Goal: Task Accomplishment & Management: Use online tool/utility

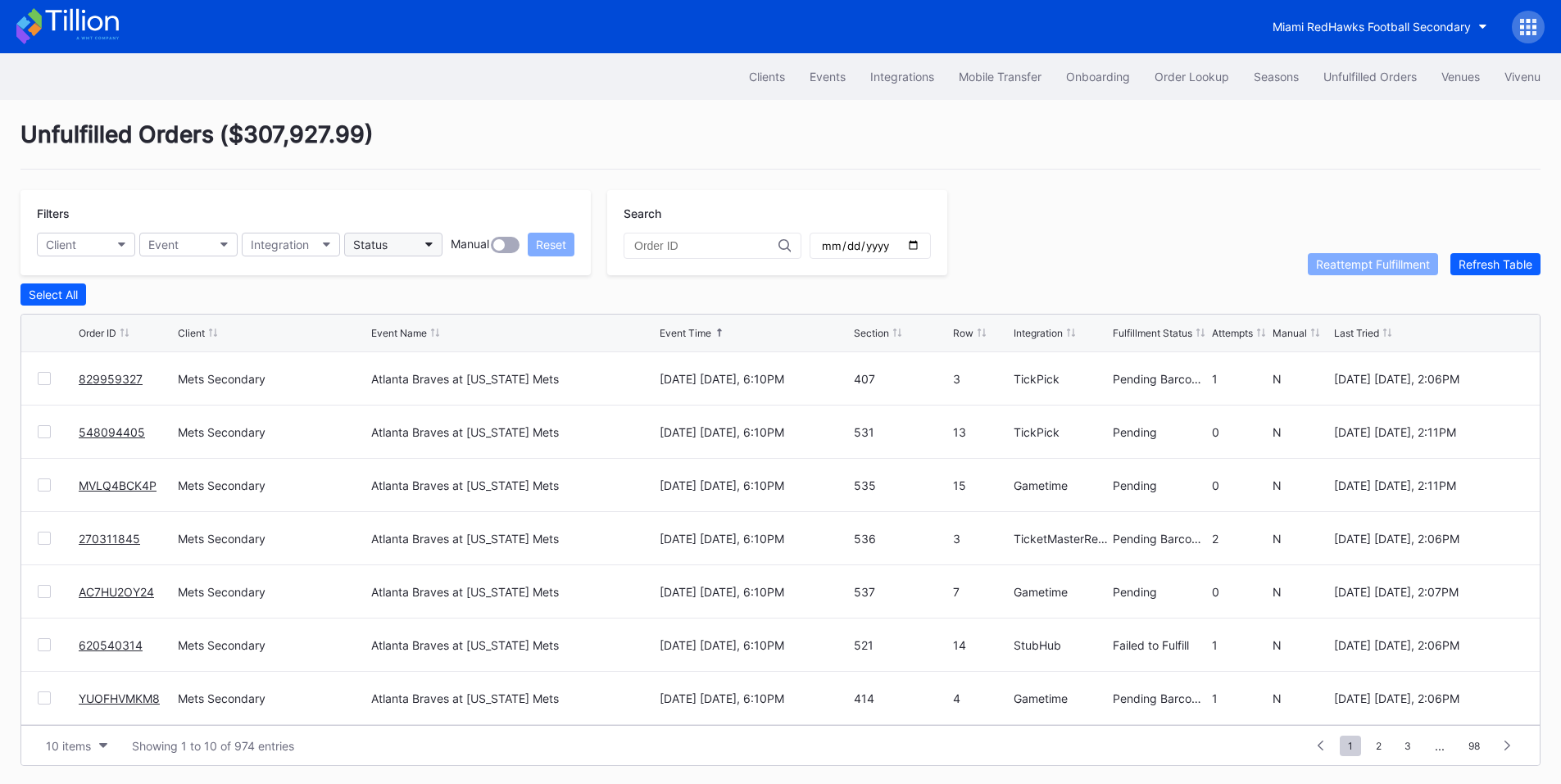
click at [408, 240] on button "Status" at bounding box center [393, 245] width 98 height 24
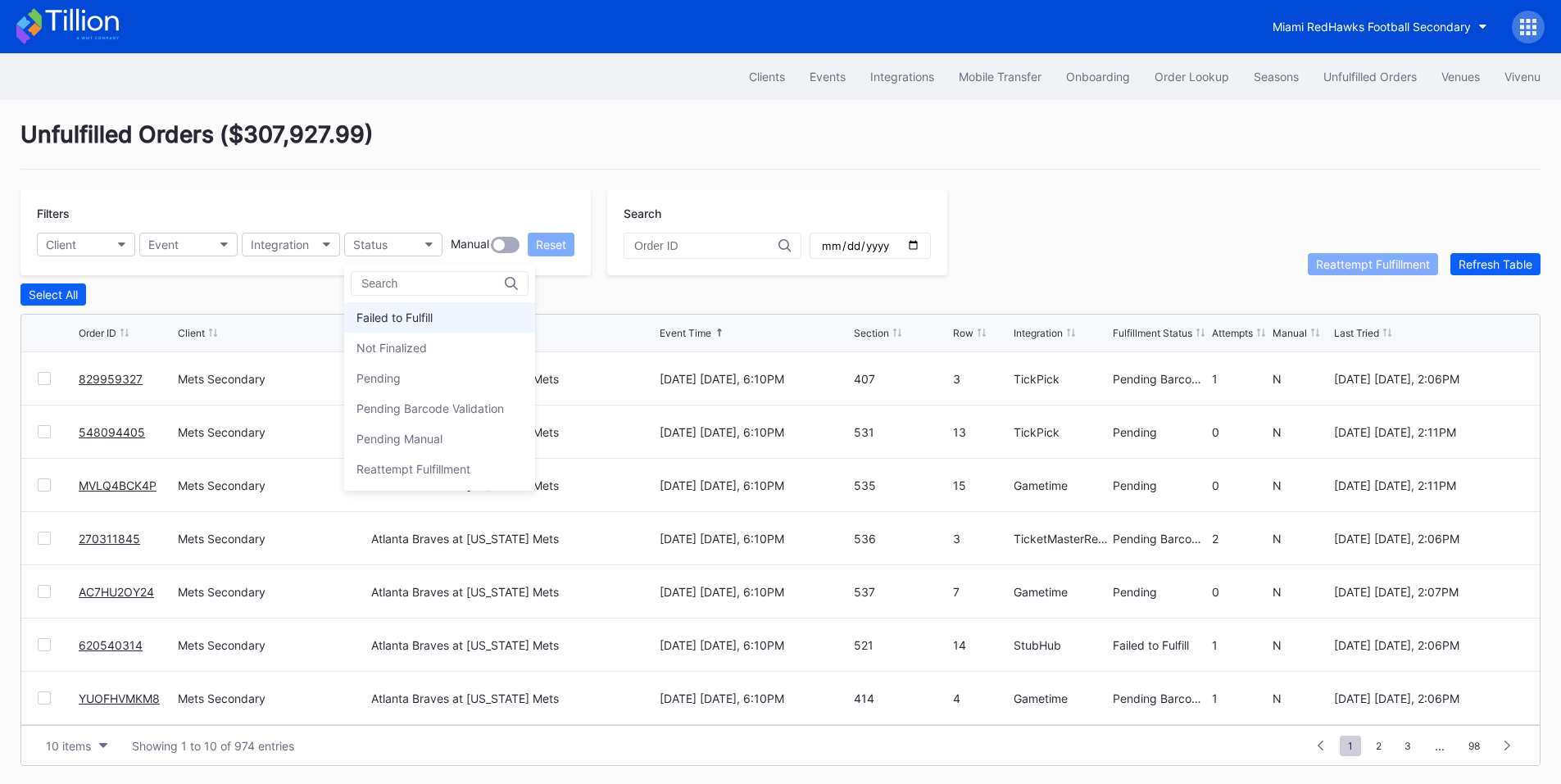
click at [400, 324] on div "Failed to Fulfill" at bounding box center [394, 317] width 76 height 14
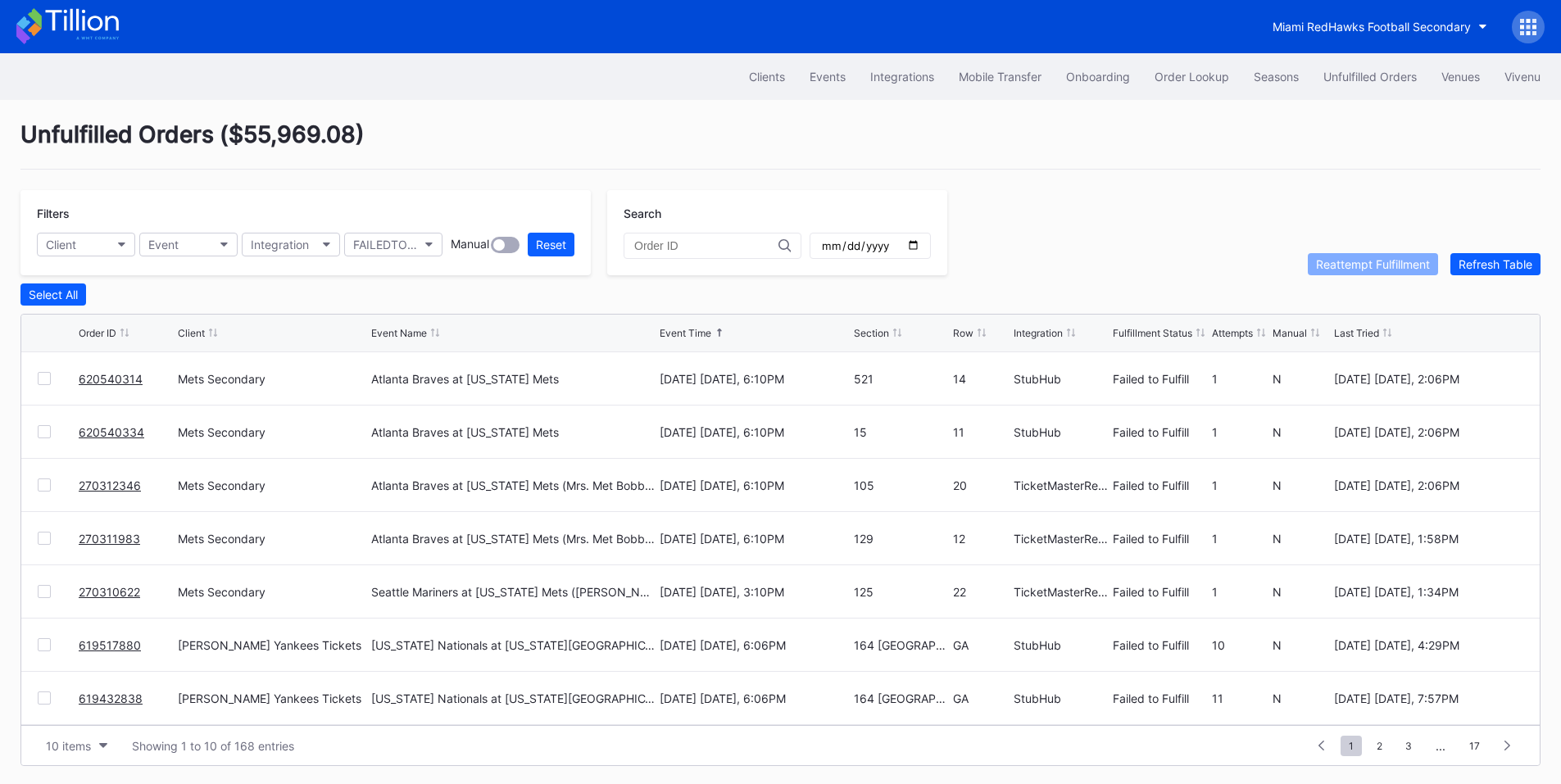
click at [49, 385] on div at bounding box center [45, 379] width 13 height 13
click at [45, 435] on div at bounding box center [45, 431] width 13 height 13
click at [46, 488] on div at bounding box center [45, 485] width 13 height 13
click at [50, 538] on div at bounding box center [45, 538] width 13 height 13
click at [35, 589] on div "270310622 Mets Secondary Seattle Mariners at New York Mets (Juan Soto Bobblehea…" at bounding box center [780, 591] width 1518 height 53
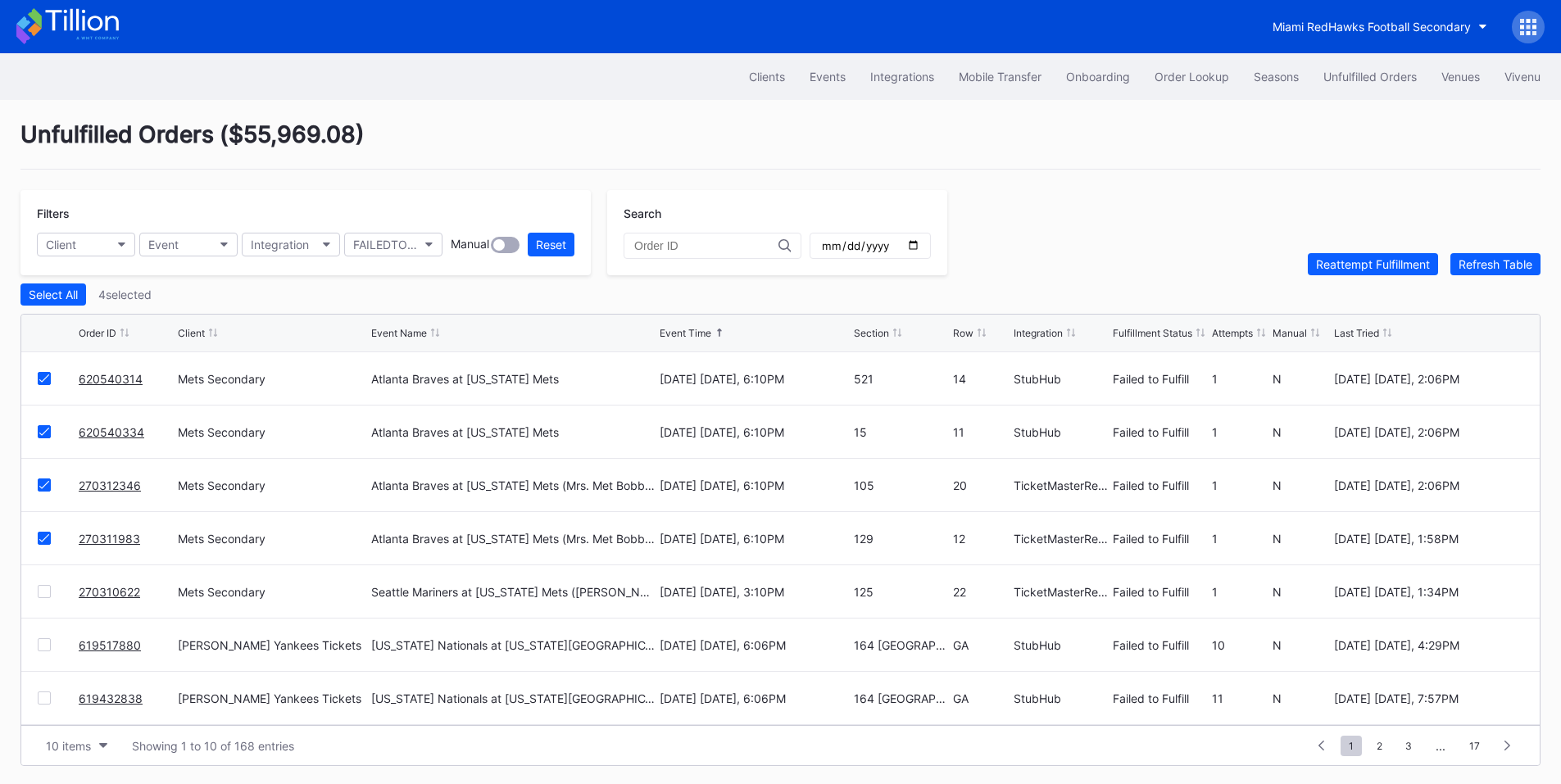
click at [43, 598] on div at bounding box center [45, 591] width 13 height 13
click at [1347, 269] on div "Reattempt Fulfillment" at bounding box center [1373, 263] width 114 height 14
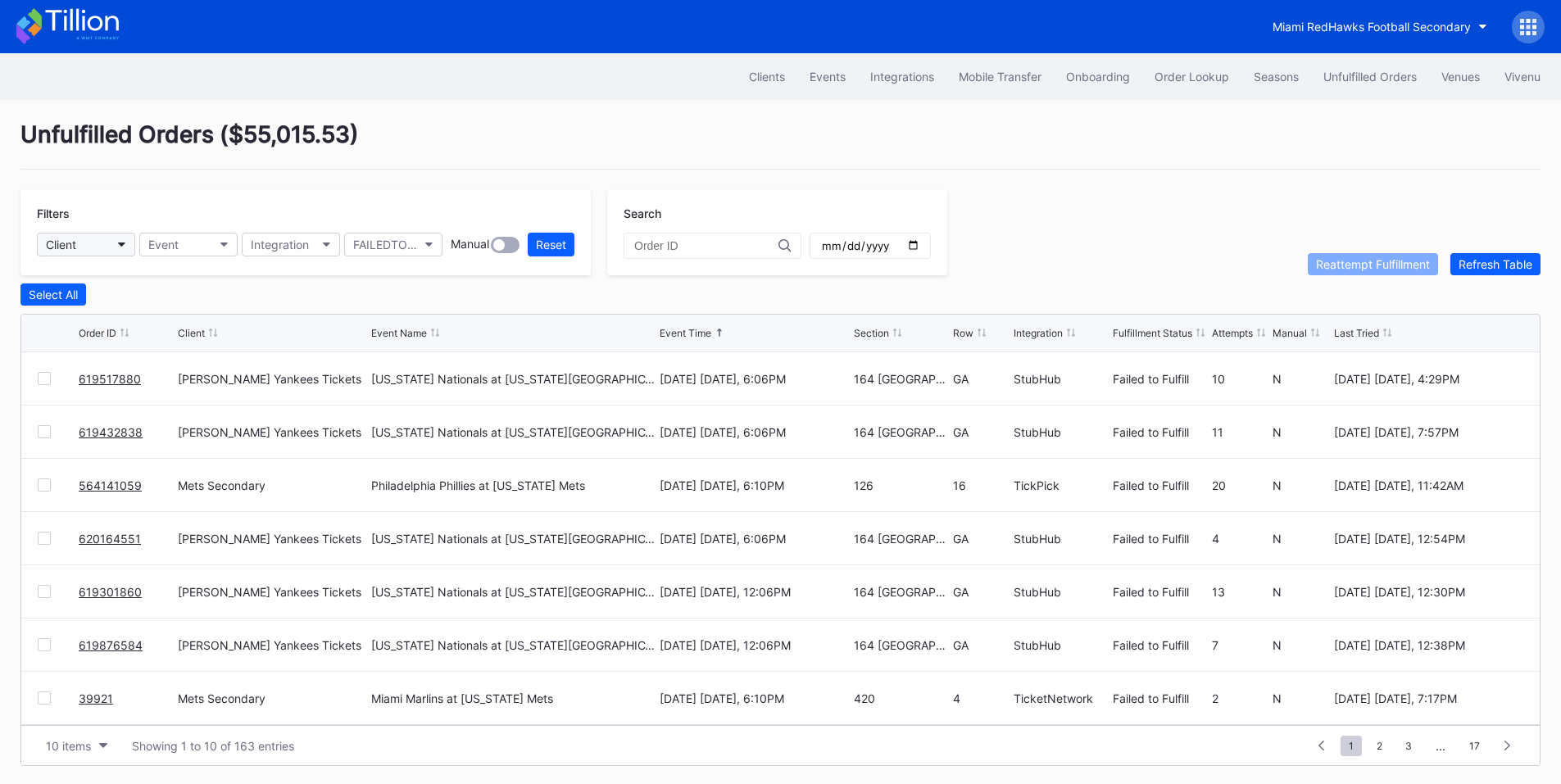
click at [97, 246] on button "Client" at bounding box center [86, 245] width 98 height 24
type input "coh"
click at [126, 315] on div "Cohens Yankees Tickets" at bounding box center [141, 317] width 184 height 14
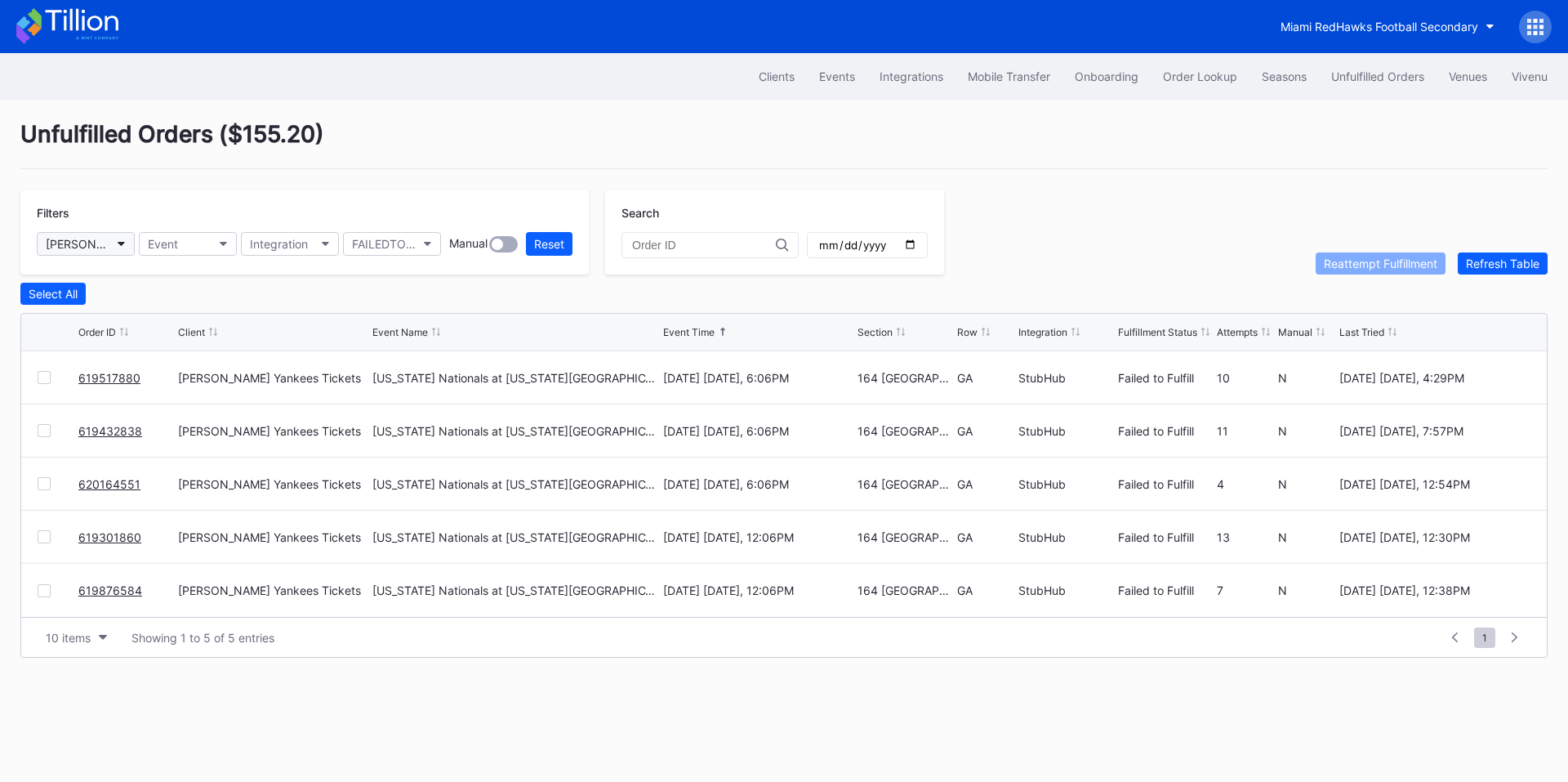
click at [120, 249] on button "[PERSON_NAME] Yankees Tickets" at bounding box center [86, 244] width 98 height 24
type input "pru"
click at [164, 317] on div "[GEOGRAPHIC_DATA]" at bounding box center [106, 317] width 115 height 14
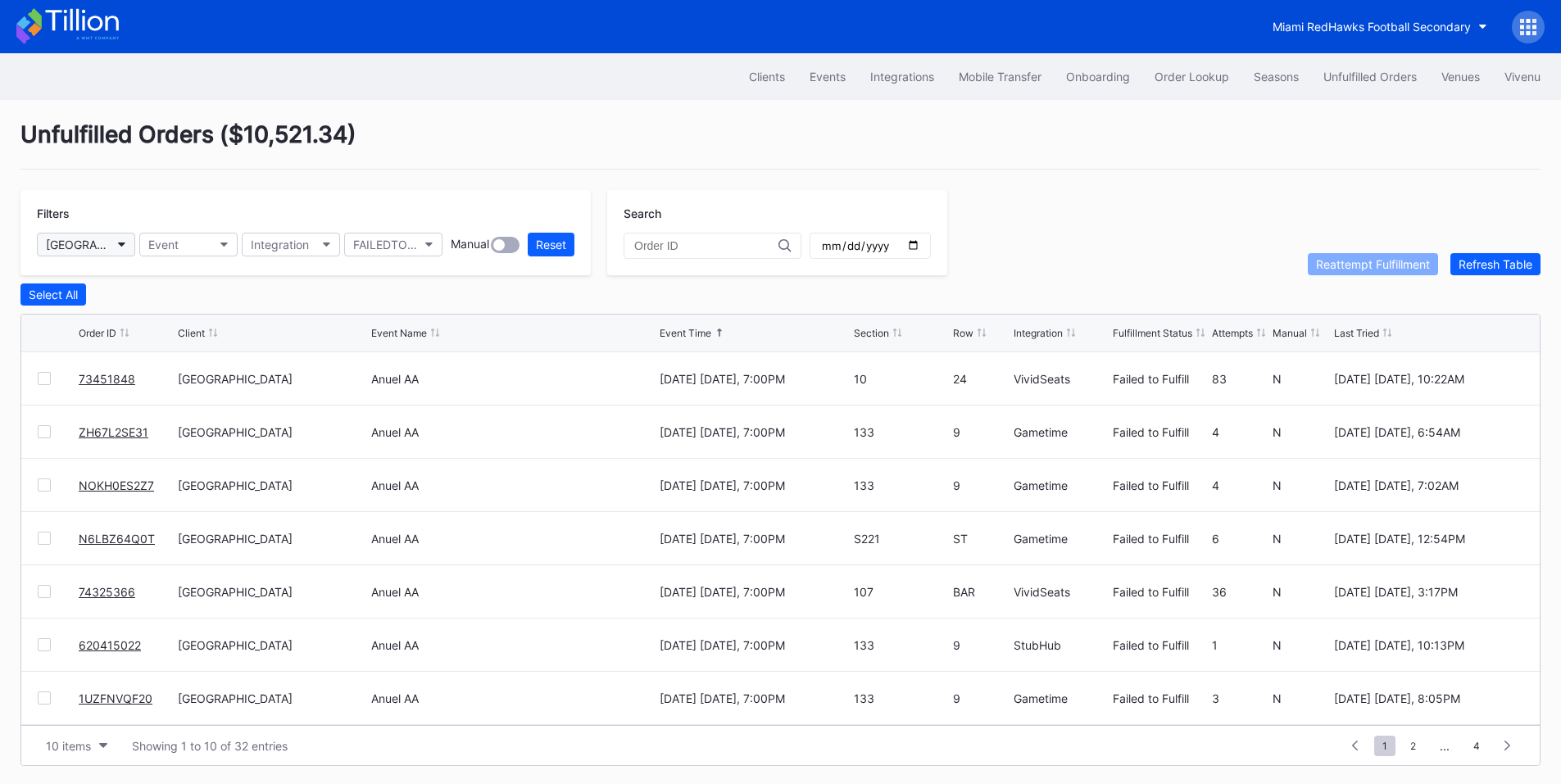
click at [119, 245] on icon "button" at bounding box center [122, 244] width 8 height 5
type input "yank"
click at [161, 316] on div "[PERSON_NAME] Yankees Tickets" at bounding box center [141, 317] width 184 height 14
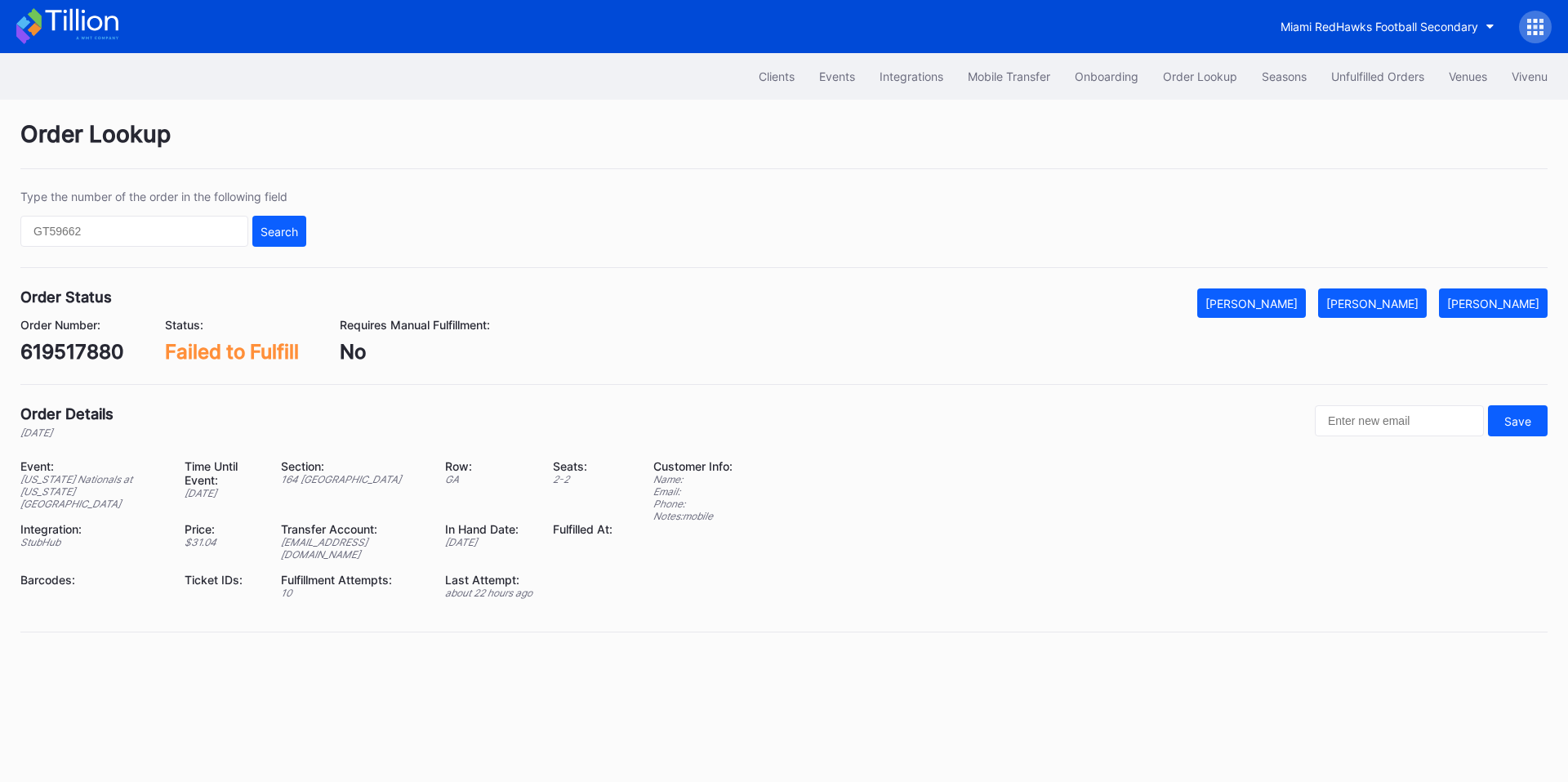
click at [87, 344] on div "619517880" at bounding box center [72, 352] width 104 height 24
copy div "619517880"
click at [1380, 305] on div "Mark Fulfilled" at bounding box center [1373, 303] width 93 height 14
click at [98, 346] on div "619432838" at bounding box center [74, 352] width 108 height 24
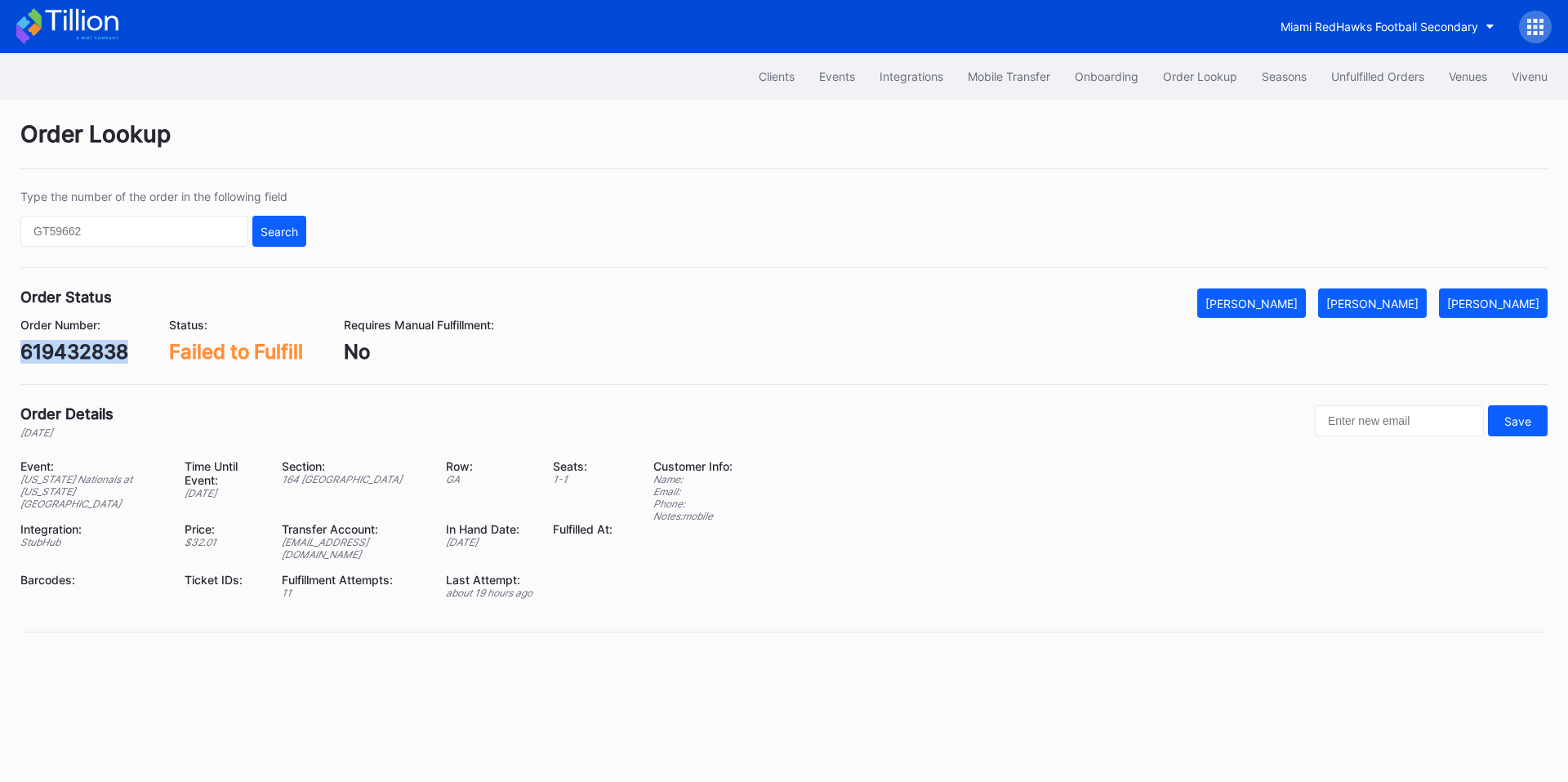
click at [98, 346] on div "619432838" at bounding box center [74, 352] width 108 height 24
copy div "619432838"
click at [1371, 296] on div "Mark Fulfilled" at bounding box center [1373, 303] width 93 height 14
click at [117, 350] on div "620164551" at bounding box center [73, 352] width 105 height 24
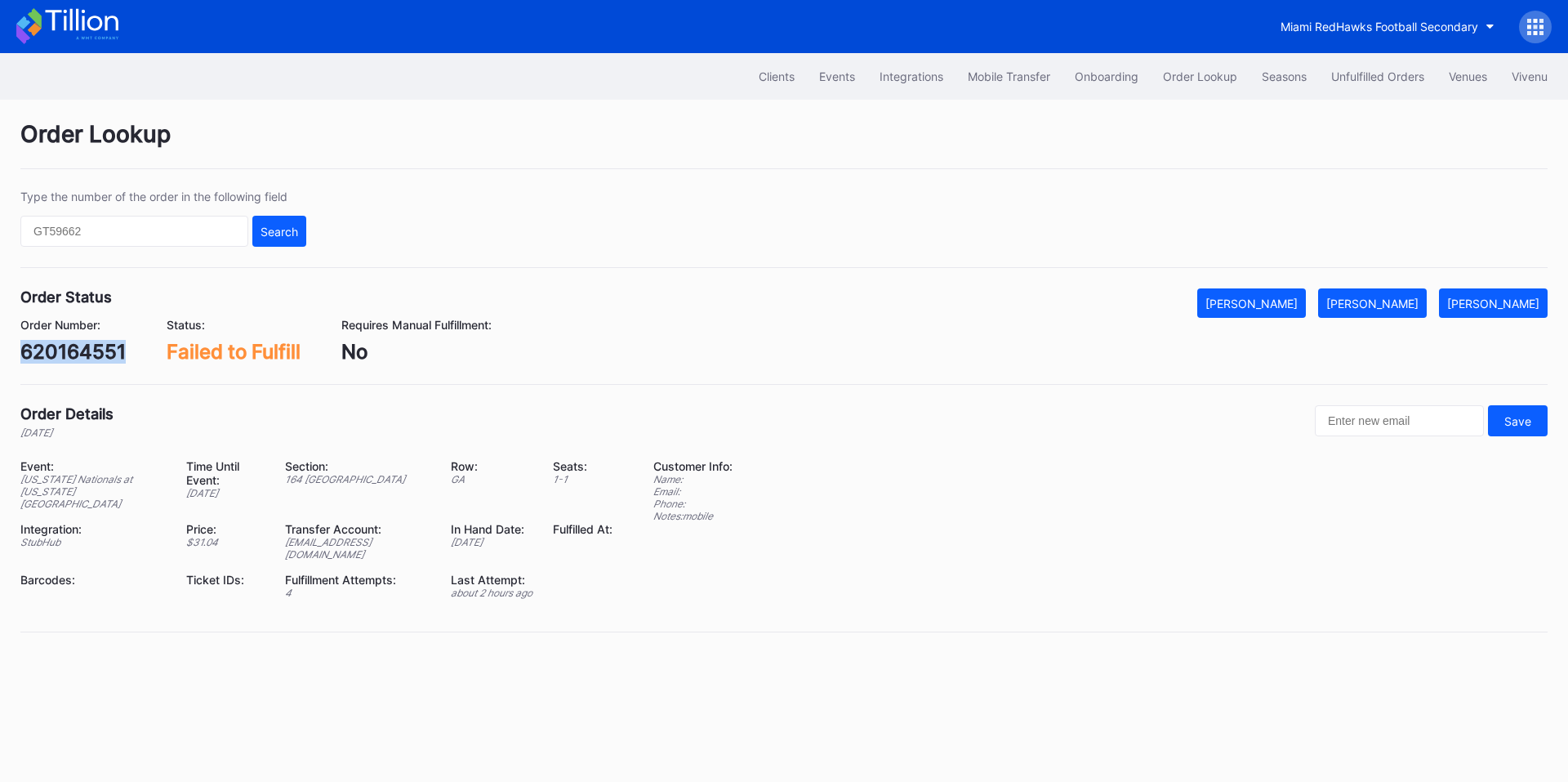
copy div "620164551"
drag, startPoint x: 1379, startPoint y: 304, endPoint x: 1051, endPoint y: 117, distance: 377.6
click at [1379, 304] on div "[PERSON_NAME]" at bounding box center [1373, 303] width 93 height 14
click at [98, 346] on div "619301860" at bounding box center [73, 352] width 105 height 24
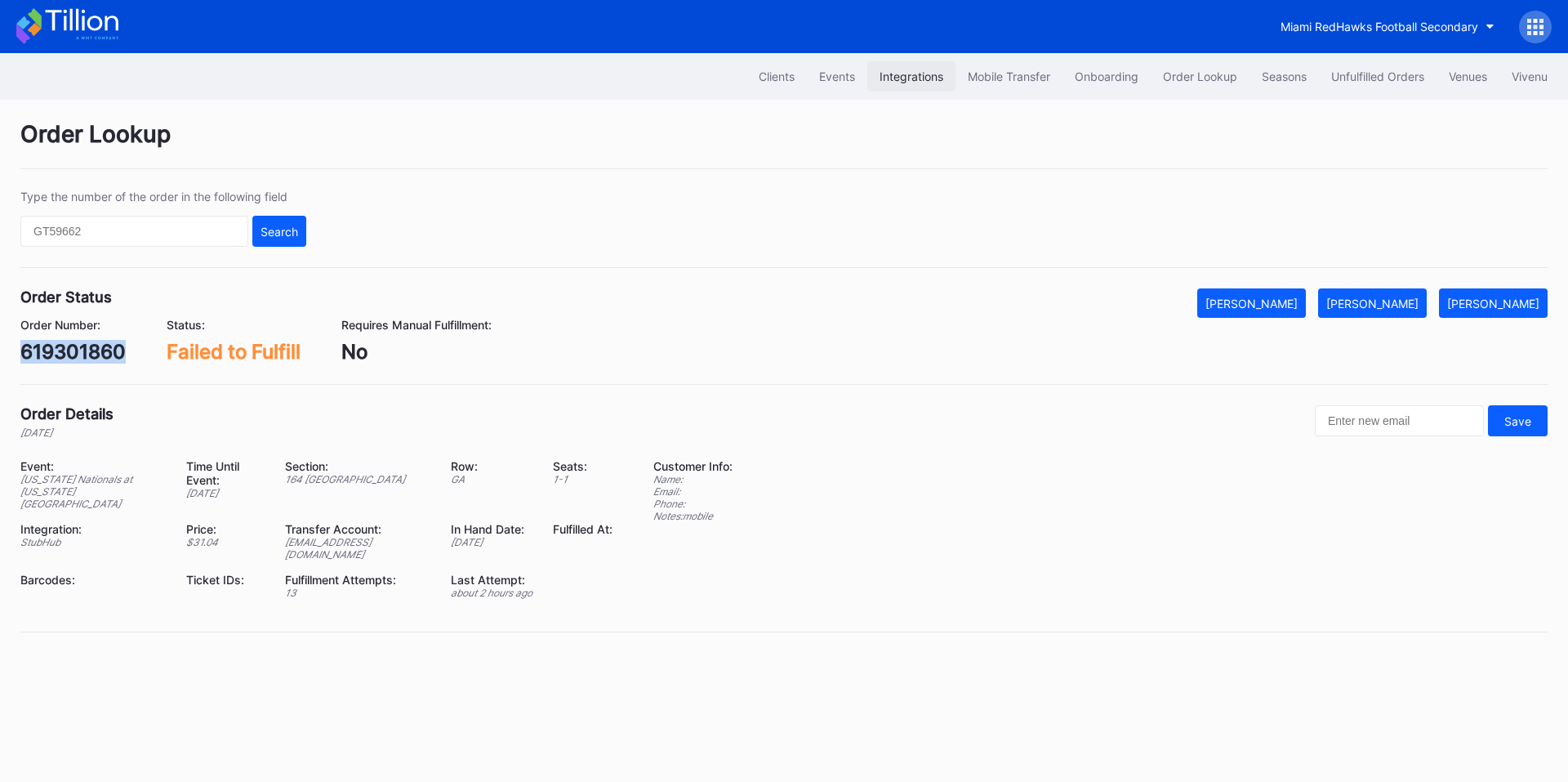
copy div "619301860"
click at [1397, 302] on div "[PERSON_NAME]" at bounding box center [1373, 303] width 93 height 14
click at [97, 358] on div "619876584" at bounding box center [74, 352] width 107 height 24
copy div "619876584"
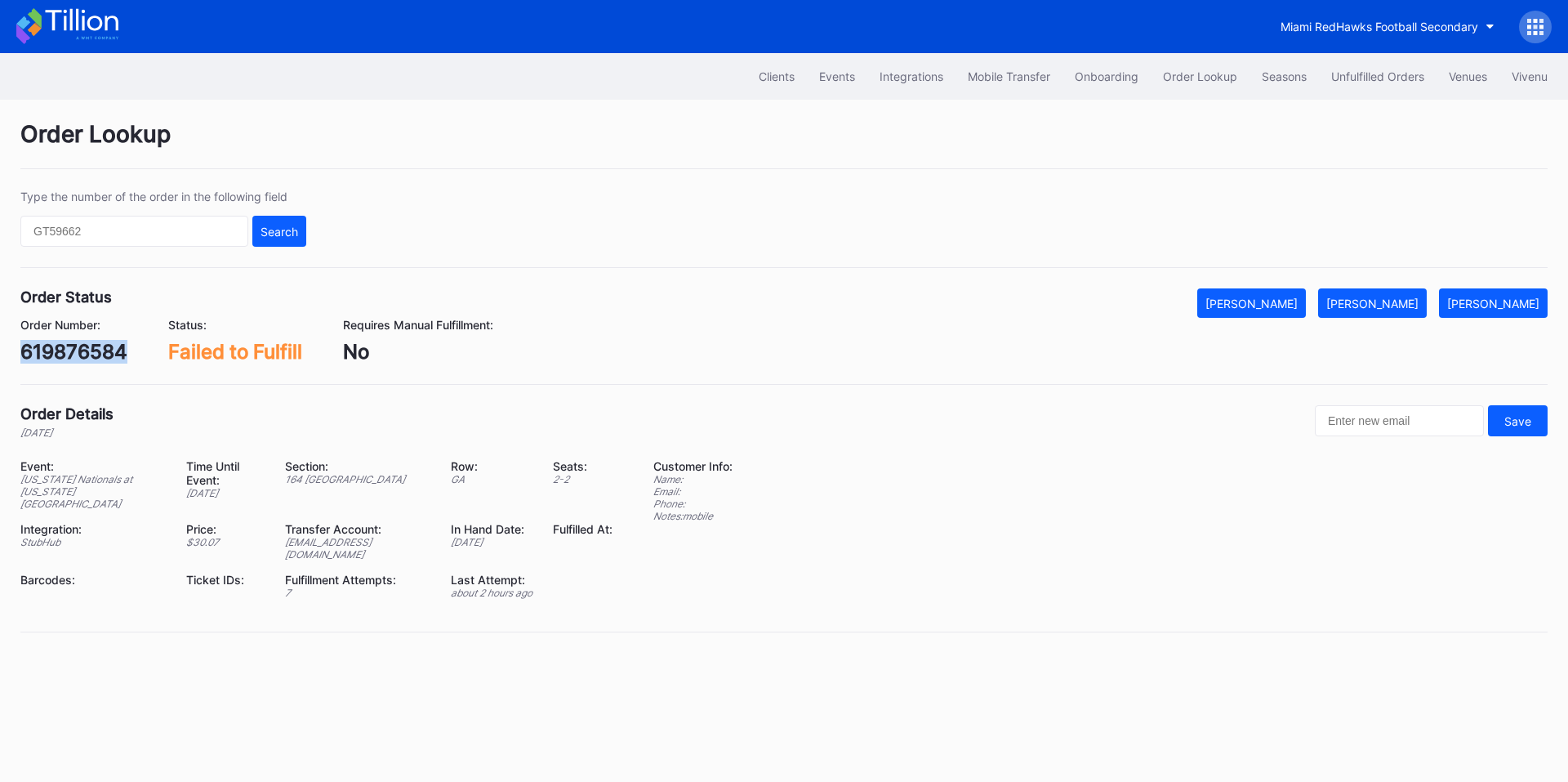
drag, startPoint x: 1381, startPoint y: 302, endPoint x: 1343, endPoint y: 275, distance: 46.6
click at [1381, 302] on div "[PERSON_NAME]" at bounding box center [1373, 303] width 93 height 14
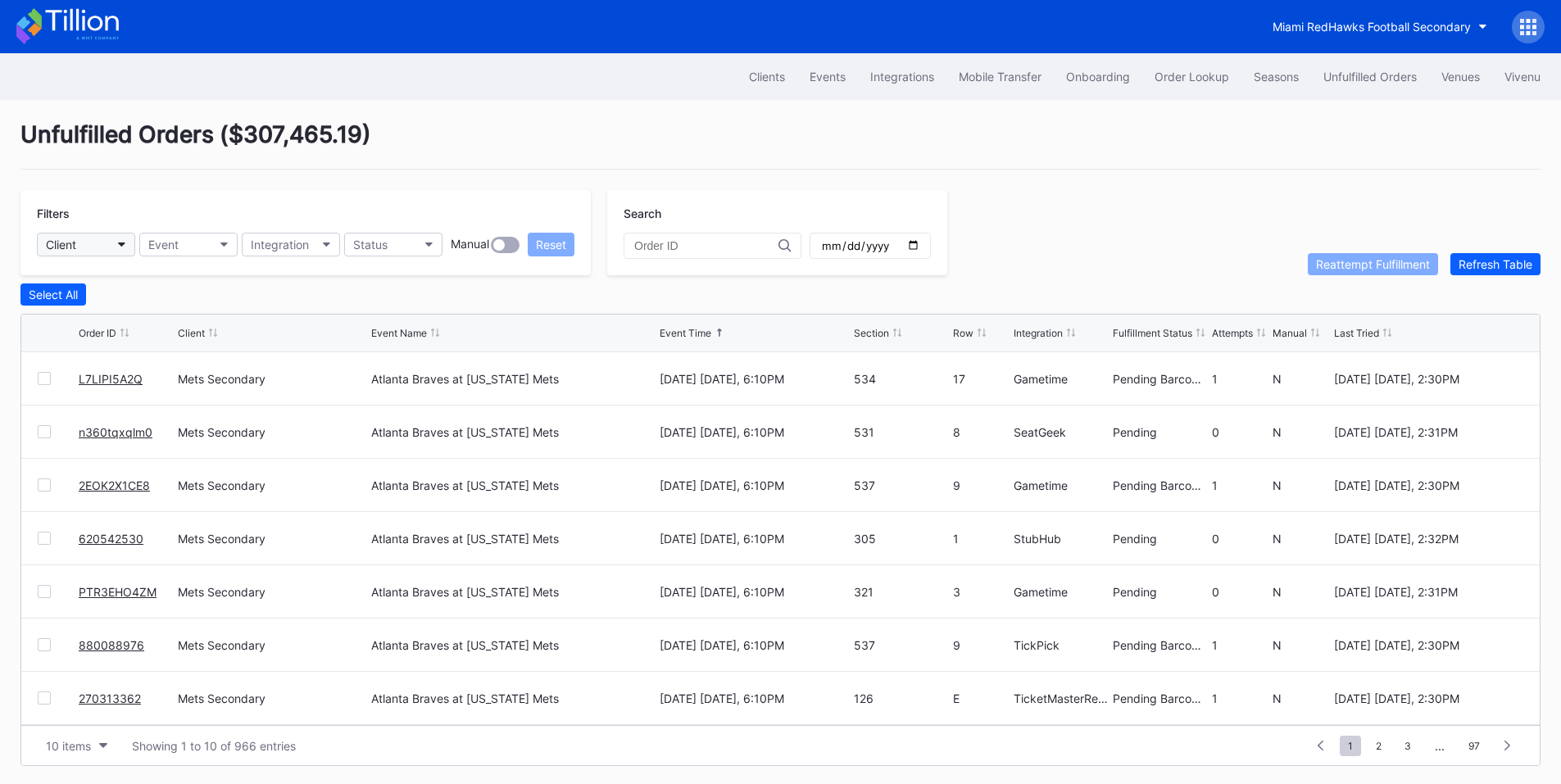
click at [115, 241] on button "Client" at bounding box center [86, 245] width 98 height 24
type input "o"
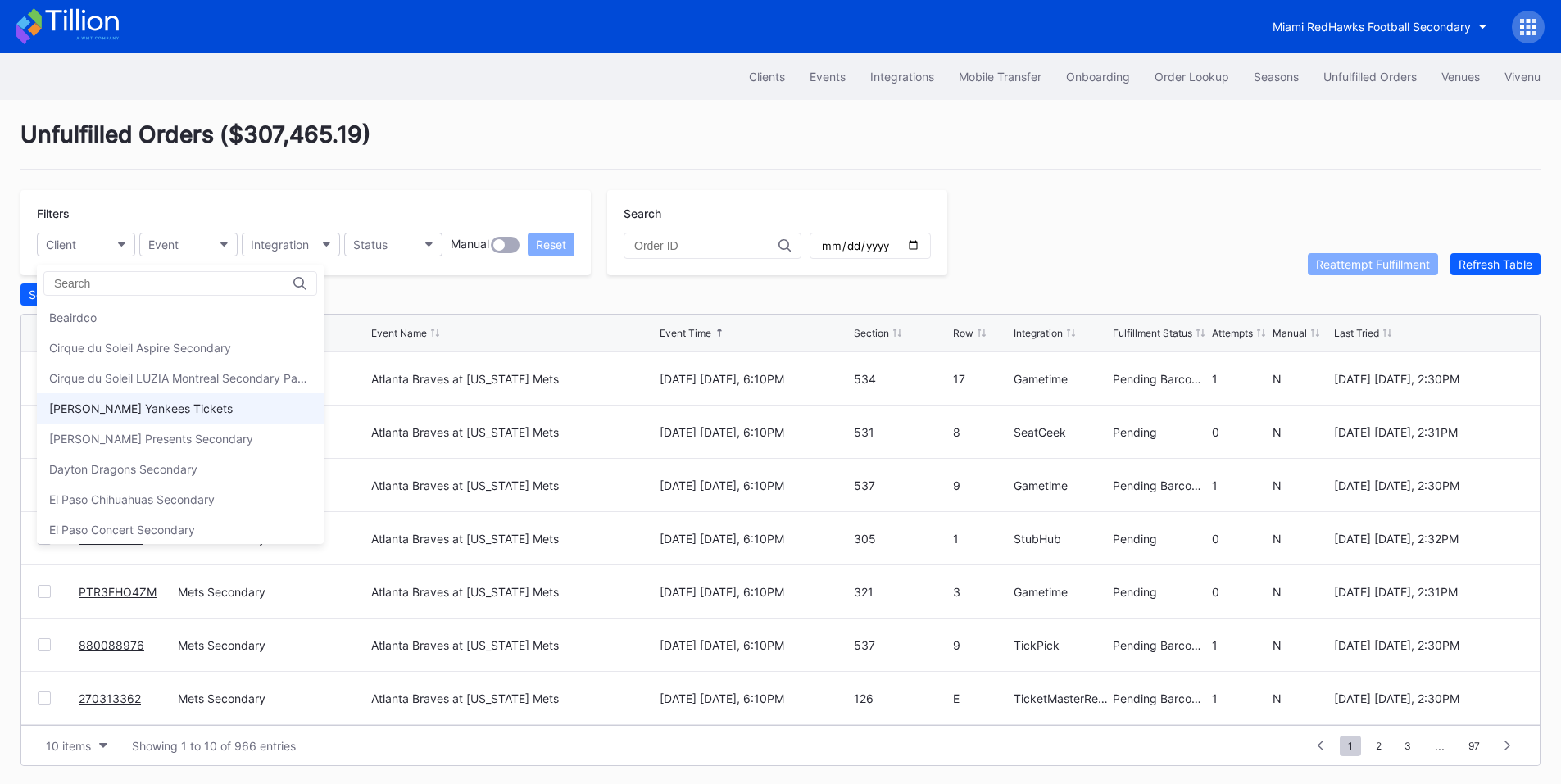
click at [120, 398] on div "[PERSON_NAME] Yankees Tickets" at bounding box center [180, 408] width 287 height 31
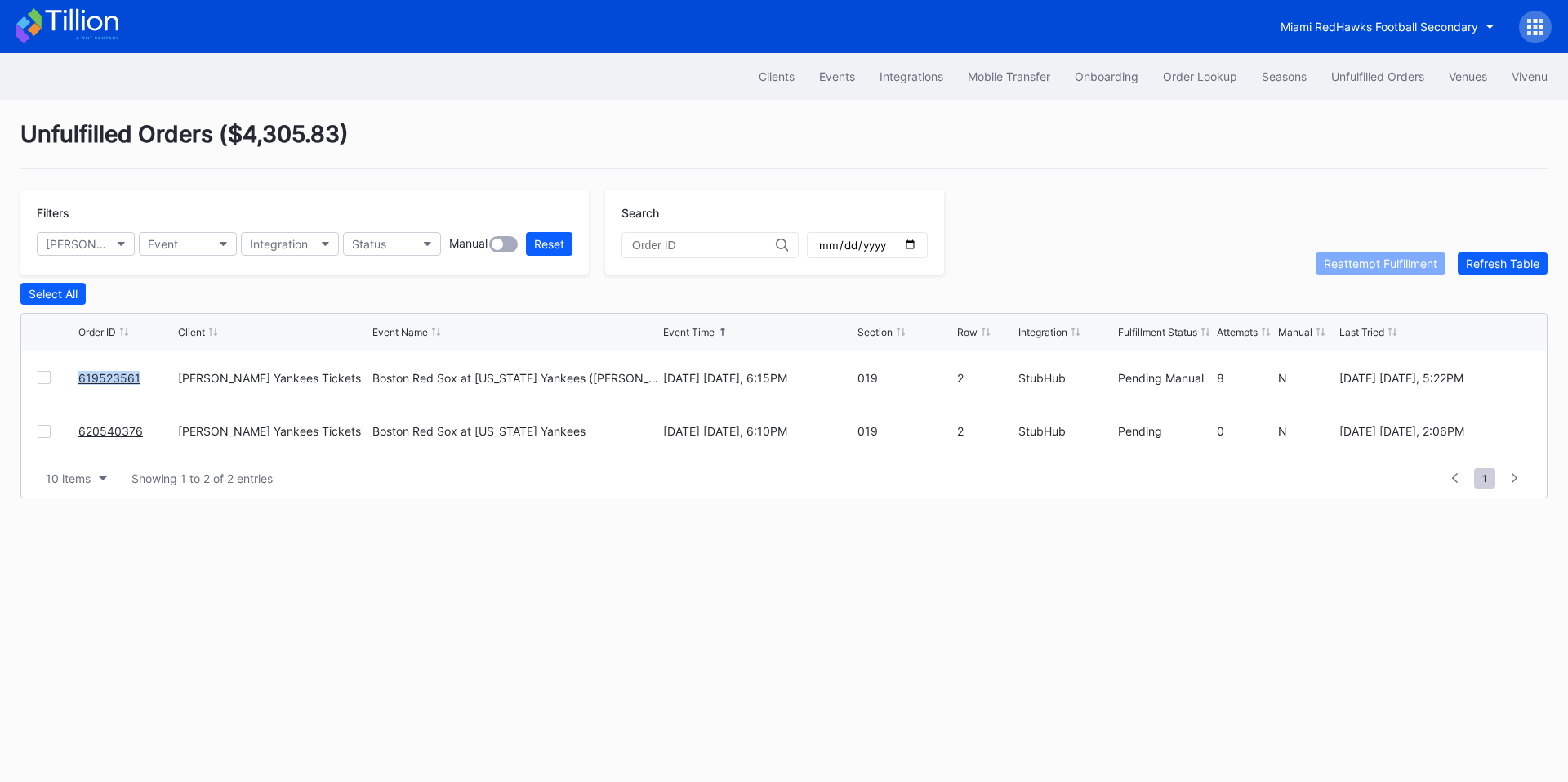
drag, startPoint x: 147, startPoint y: 391, endPoint x: 75, endPoint y: 391, distance: 72.0
click at [75, 391] on div "619523561 [PERSON_NAME] Yankees Tickets Boston Red Sox at [US_STATE] Yankees ([…" at bounding box center [784, 378] width 1525 height 53
copy div "619523561"
click at [97, 239] on div "[PERSON_NAME] Yankees Tickets" at bounding box center [77, 243] width 64 height 14
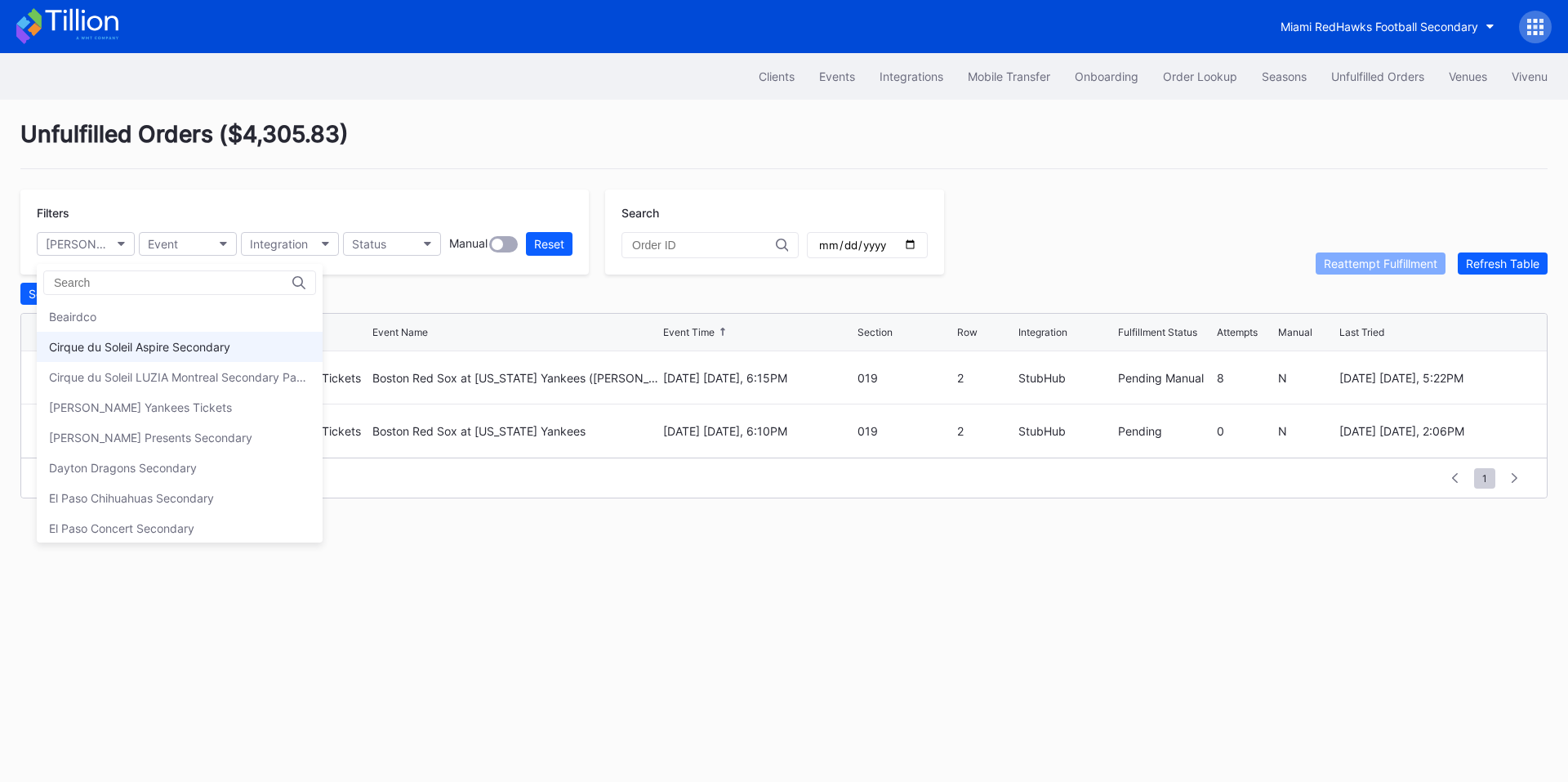
click at [210, 339] on div "Cirque du Soleil Aspire Secondary" at bounding box center [179, 346] width 286 height 31
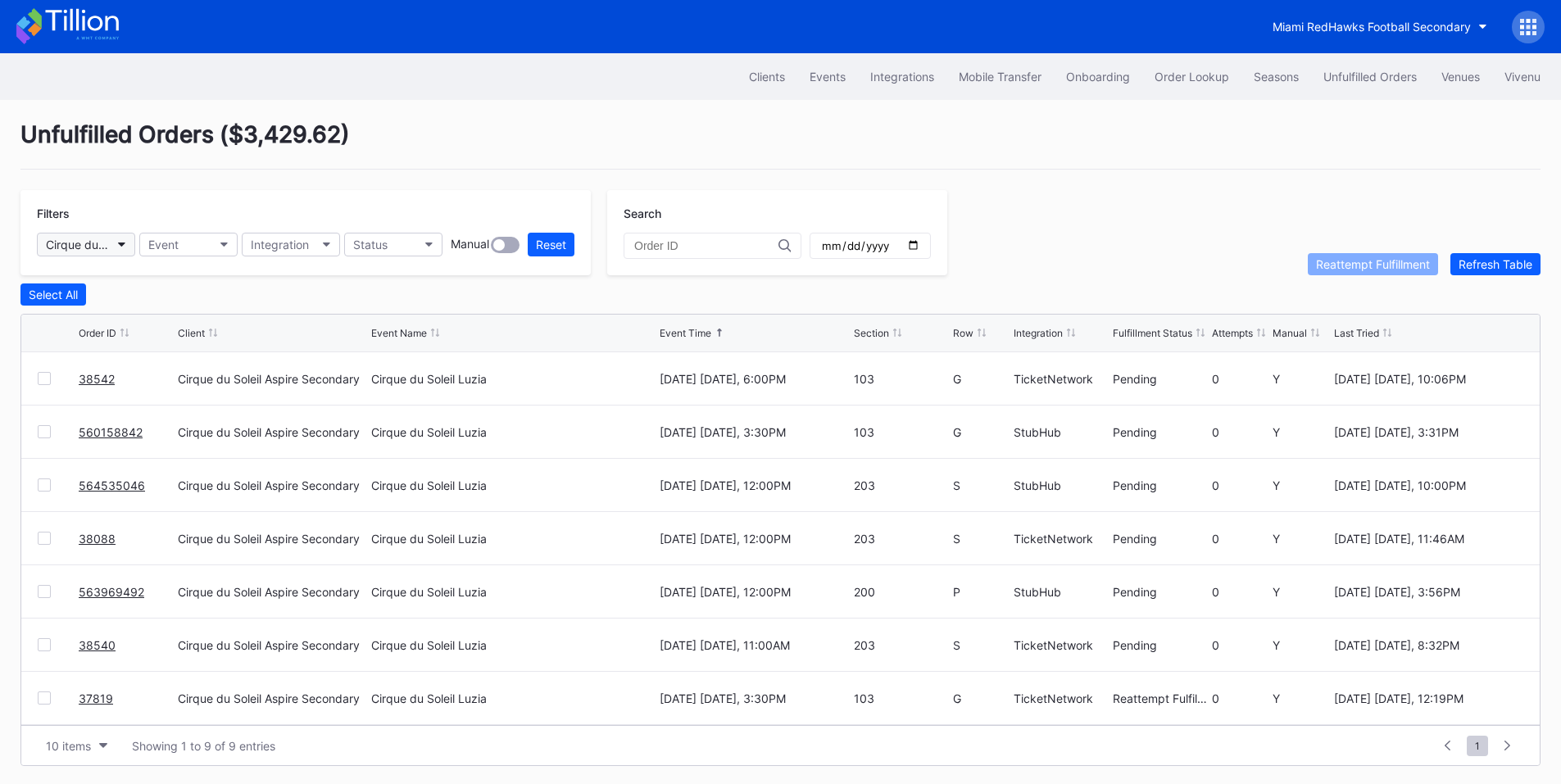
click at [109, 242] on div "Cirque du Soleil Aspire Secondary" at bounding box center [77, 244] width 64 height 14
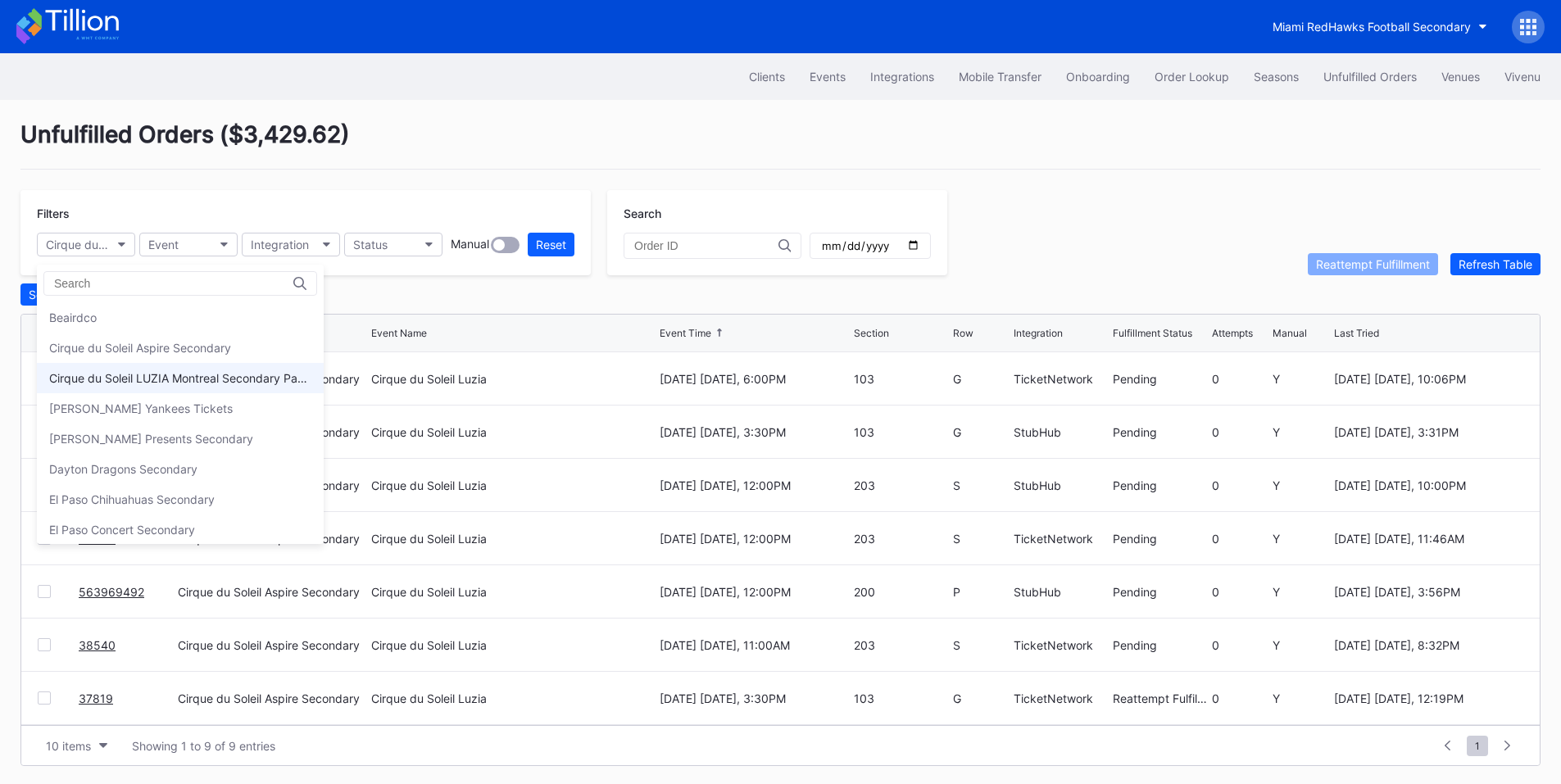
click at [223, 380] on div "Cirque du Soleil LUZIA Montreal Secondary Payment Tickets" at bounding box center [180, 378] width 262 height 14
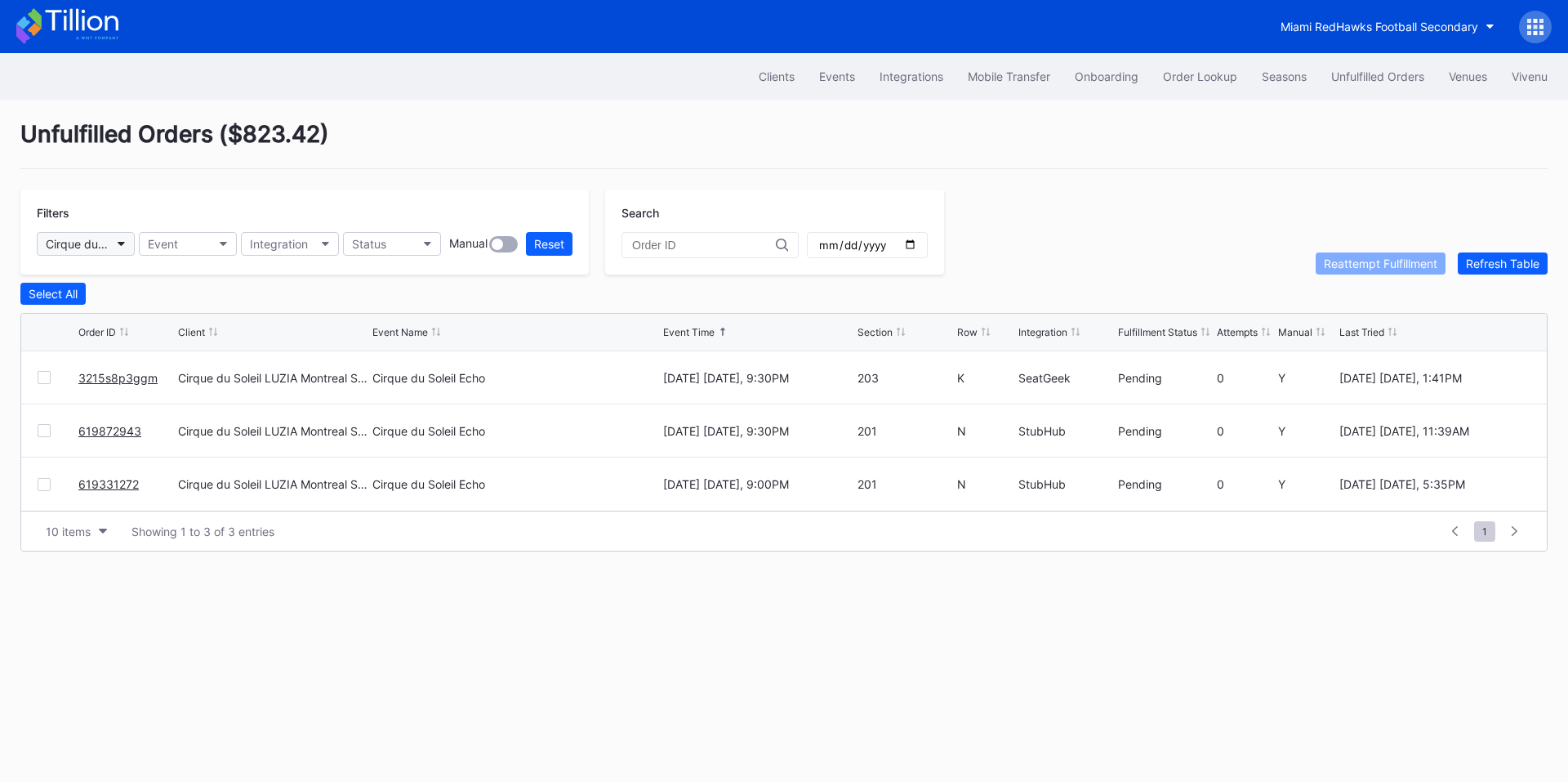
click at [112, 242] on button "Cirque du Soleil LUZIA Montreal Secondary Payment Tickets" at bounding box center [86, 244] width 98 height 24
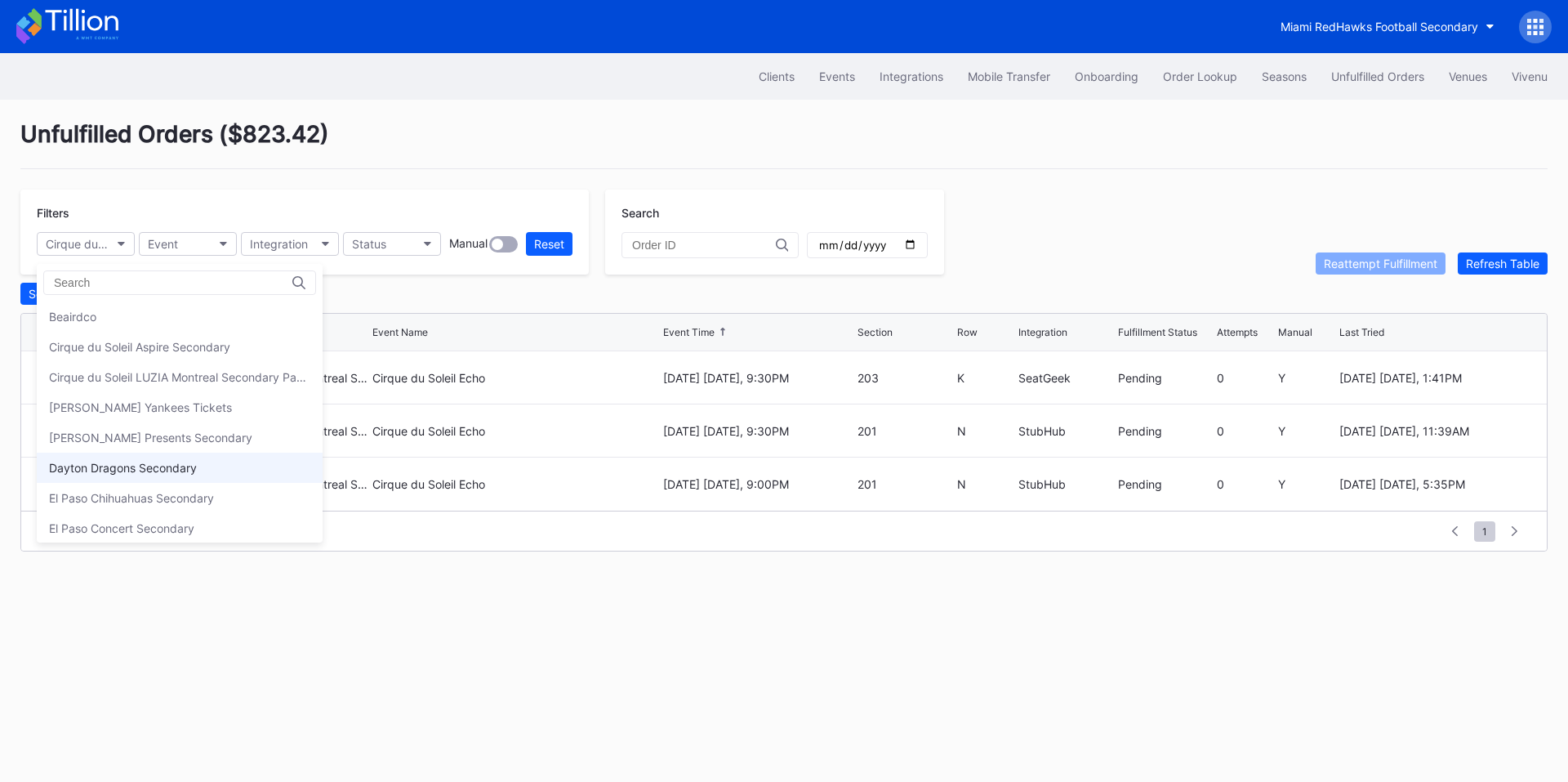
click at [237, 470] on div "Dayton Dragons Secondary" at bounding box center [179, 467] width 286 height 31
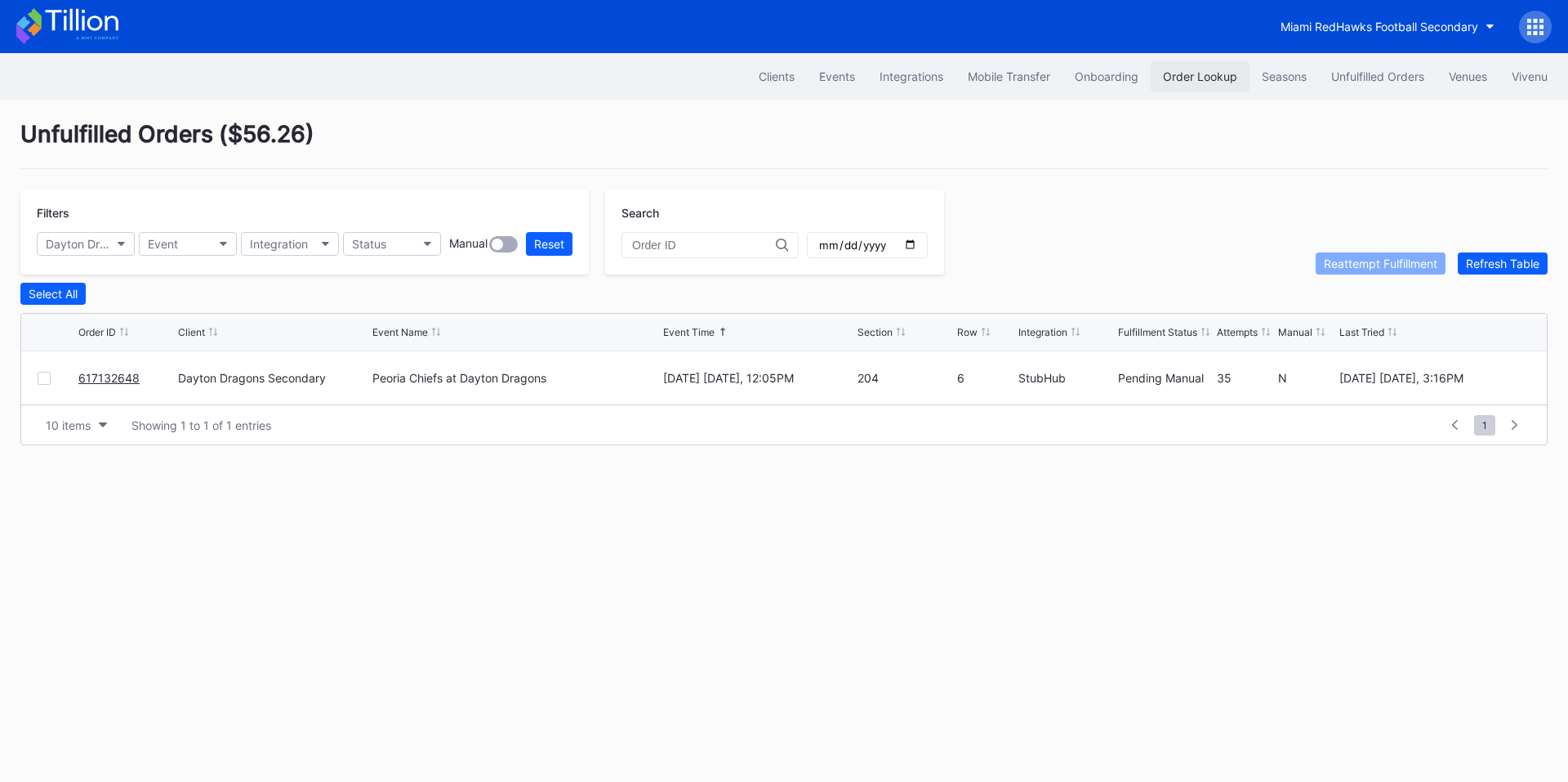
click at [1211, 82] on div "Order Lookup" at bounding box center [1200, 76] width 74 height 14
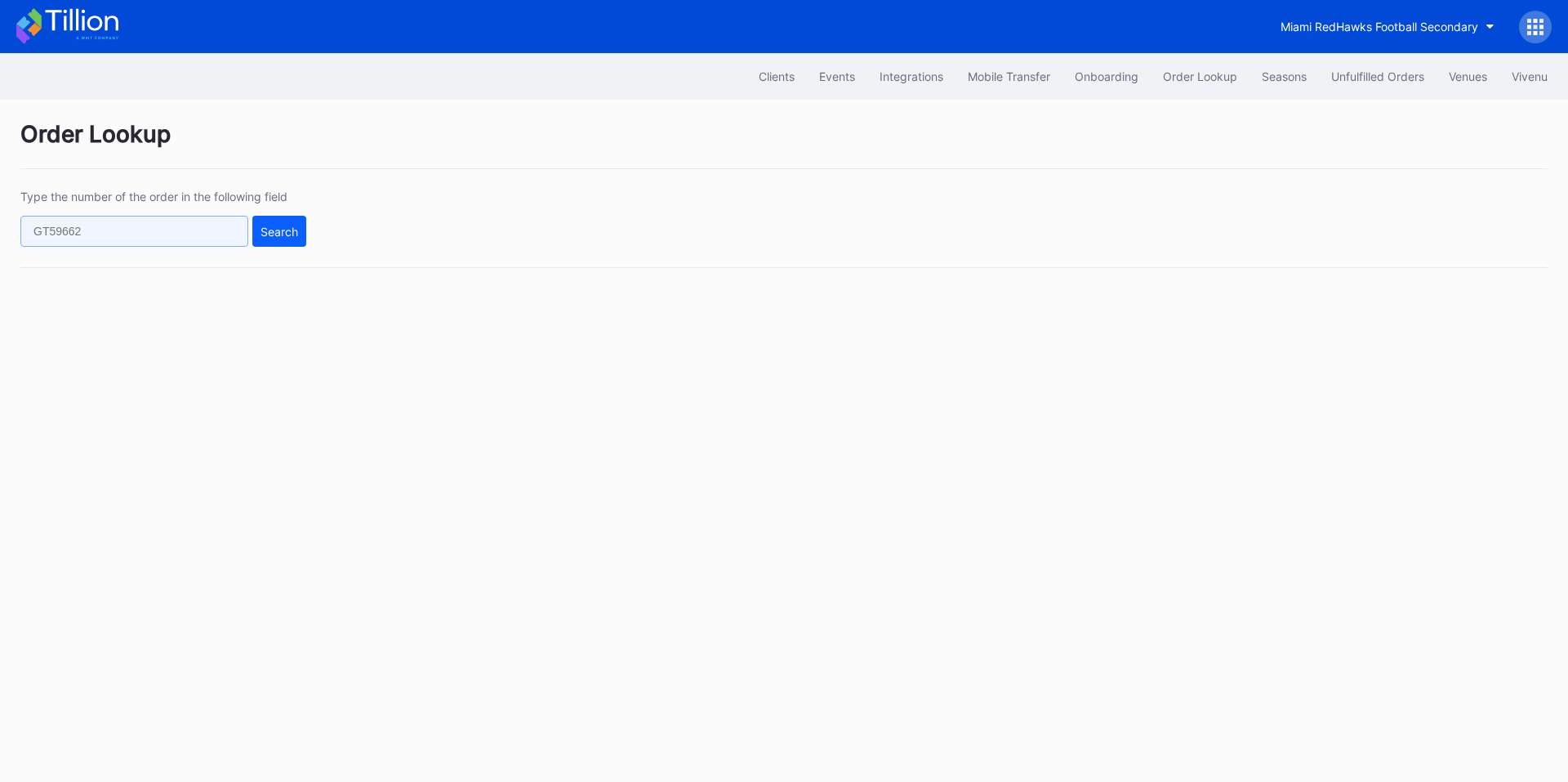
click at [170, 227] on input "text" at bounding box center [134, 231] width 228 height 31
paste input "MY719C56T6"
click at [301, 224] on button "Search" at bounding box center [279, 231] width 54 height 31
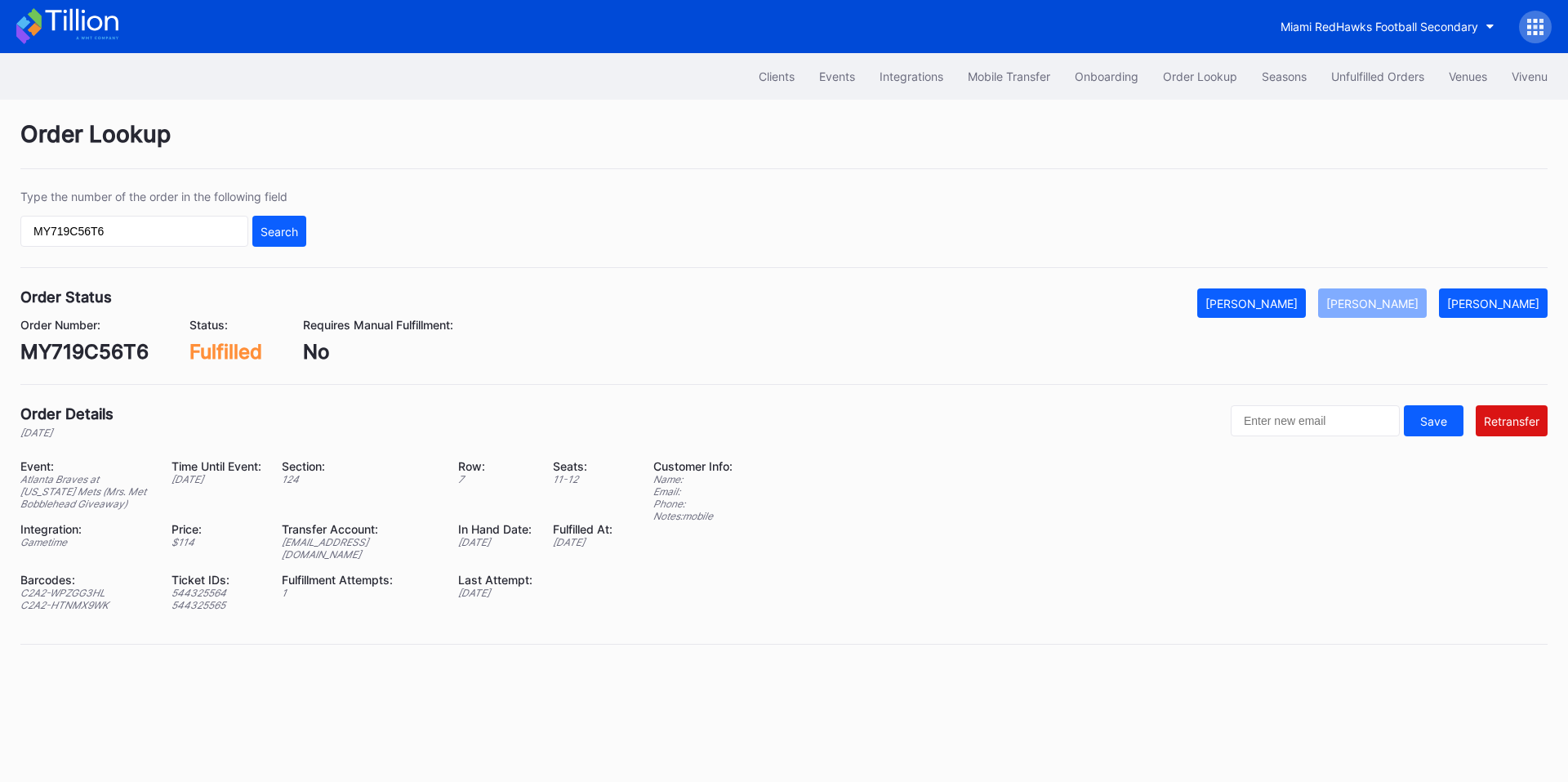
click at [363, 541] on div "[EMAIL_ADDRESS][DOMAIN_NAME]" at bounding box center [360, 548] width 156 height 24
copy div "[EMAIL_ADDRESS][DOMAIN_NAME]"
click at [81, 344] on div "MY719C56T6" at bounding box center [84, 352] width 129 height 24
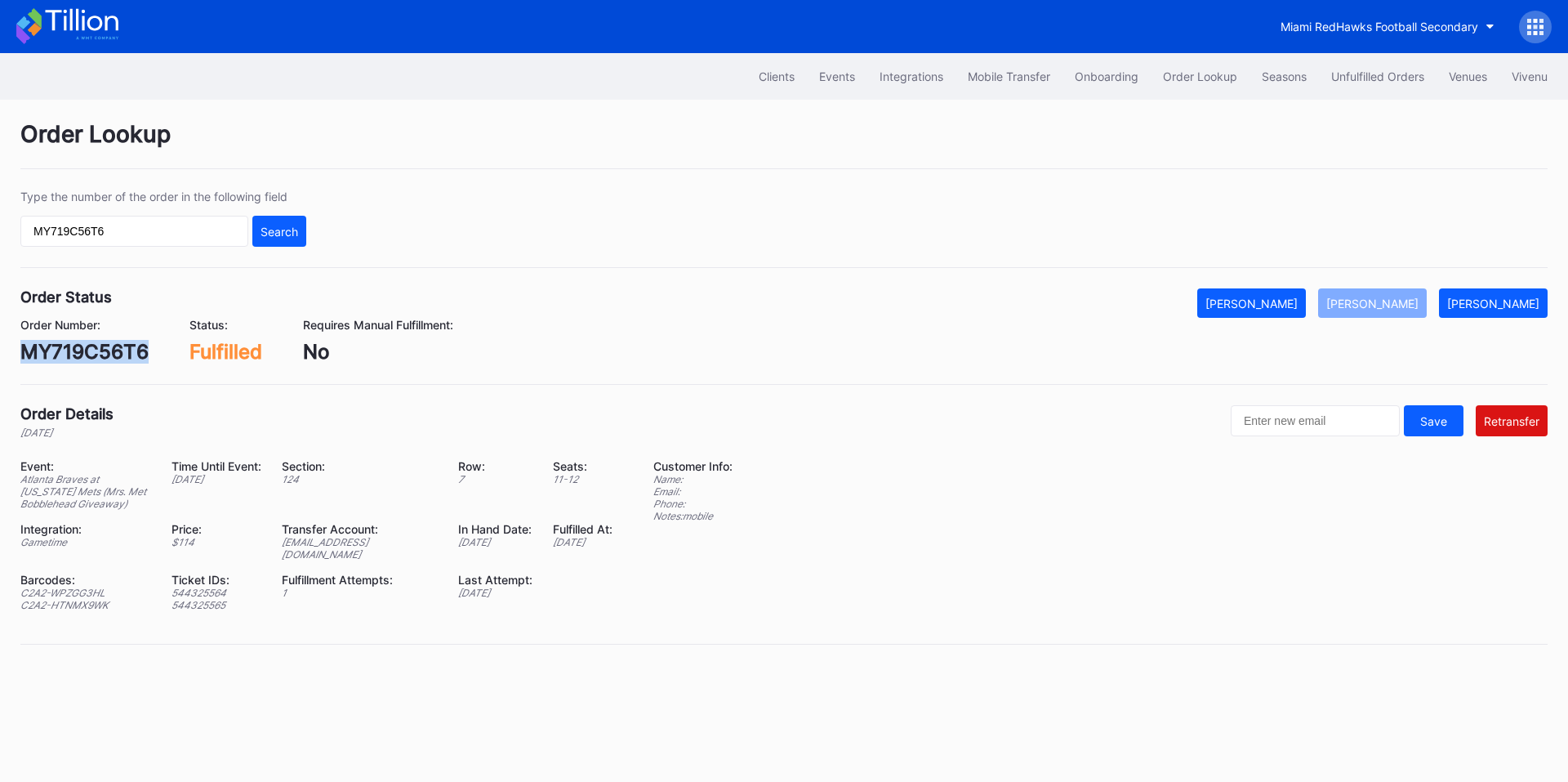
click at [81, 344] on div "MY719C56T6" at bounding box center [84, 352] width 129 height 24
copy div "MY719C56T6"
click at [128, 230] on input "MY719C56T6" at bounding box center [134, 231] width 228 height 31
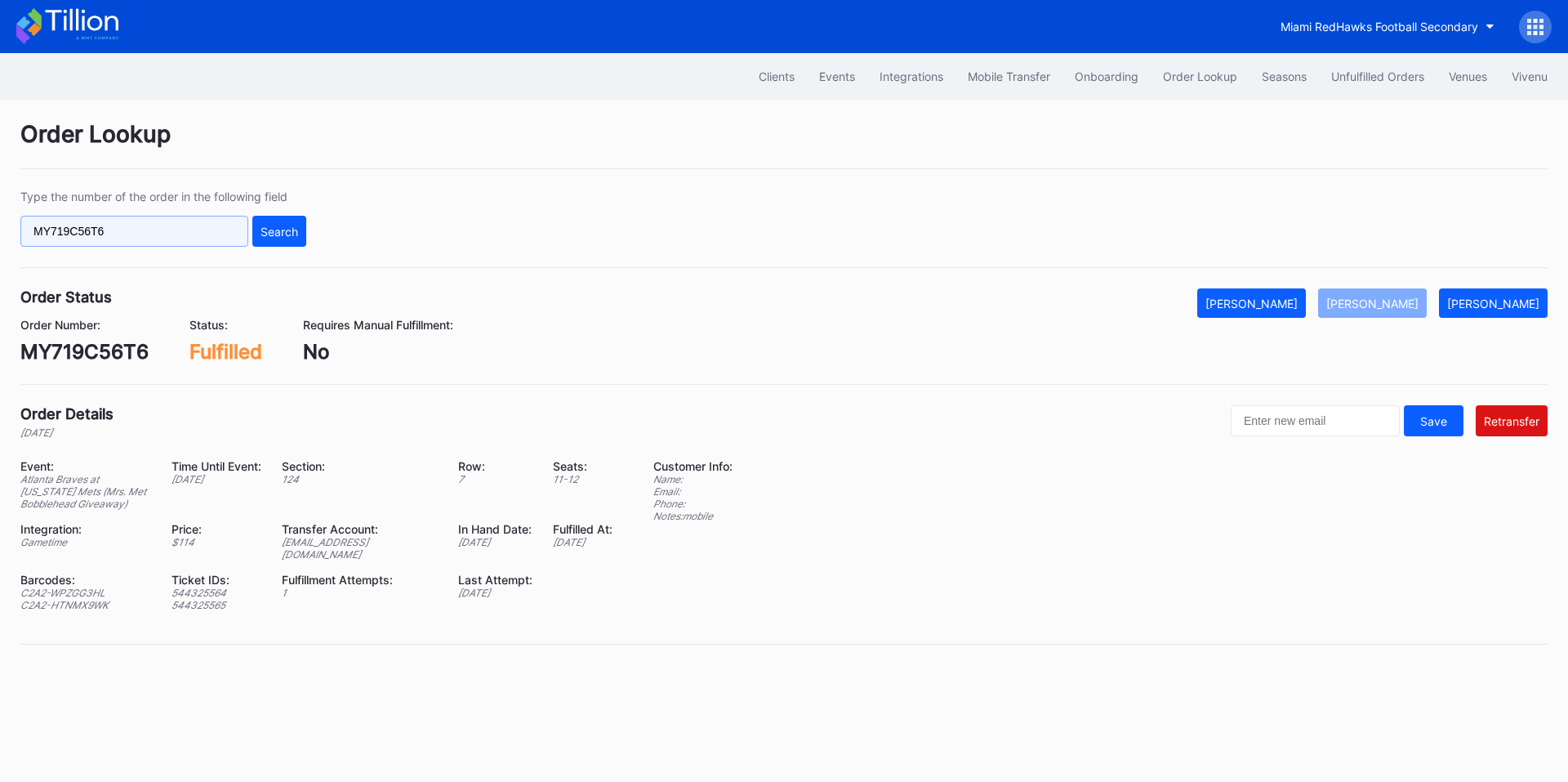
paste input "16559953"
type input "16559953"
click at [261, 239] on button "Search" at bounding box center [279, 231] width 54 height 31
